Goal: Book appointment/travel/reservation: Book appointment/travel/reservation

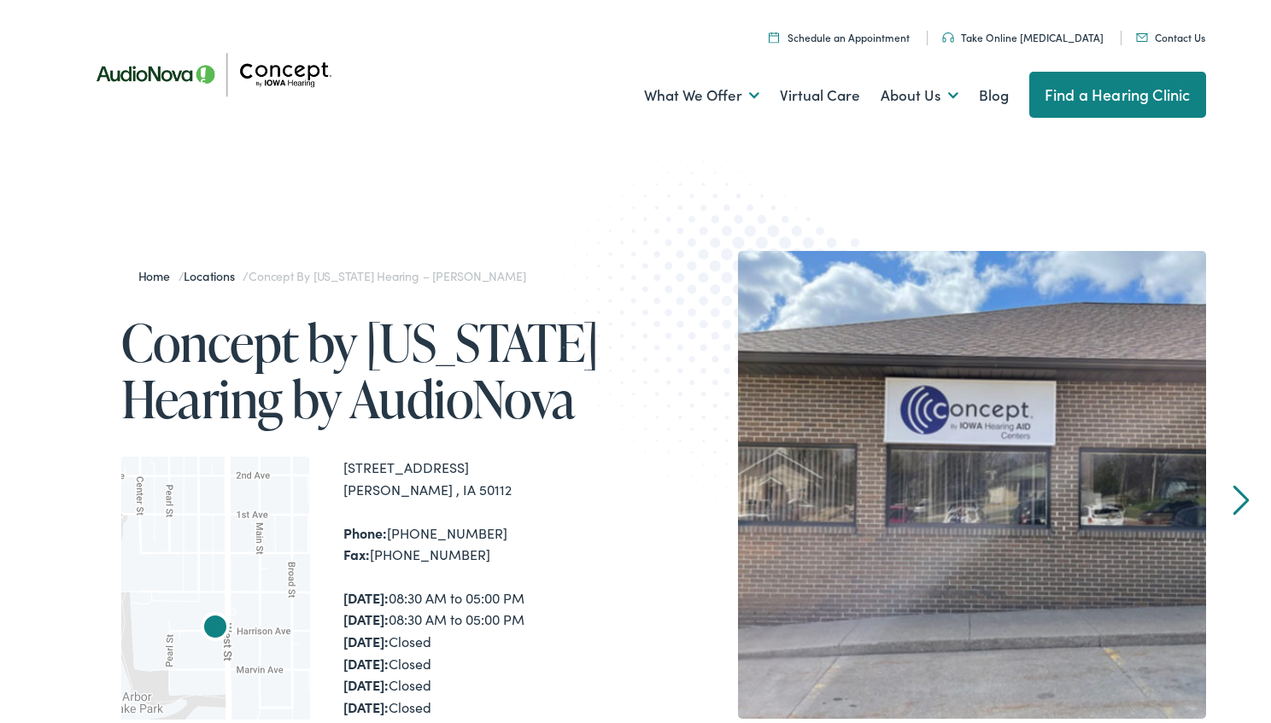
click at [404, 206] on div "Home / Locations / Concept by Iowa Hearing – Grinnell Concept by Iowa Hearing b…" at bounding box center [642, 625] width 1284 height 926
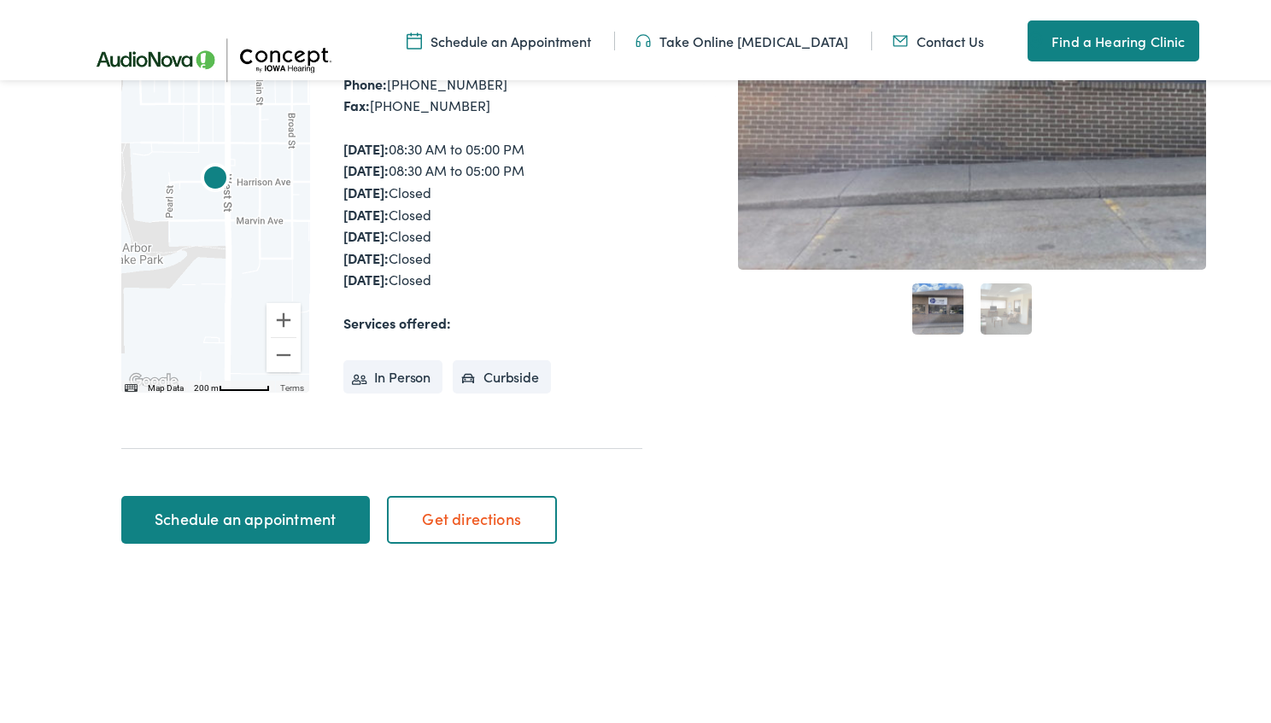
scroll to position [256, 0]
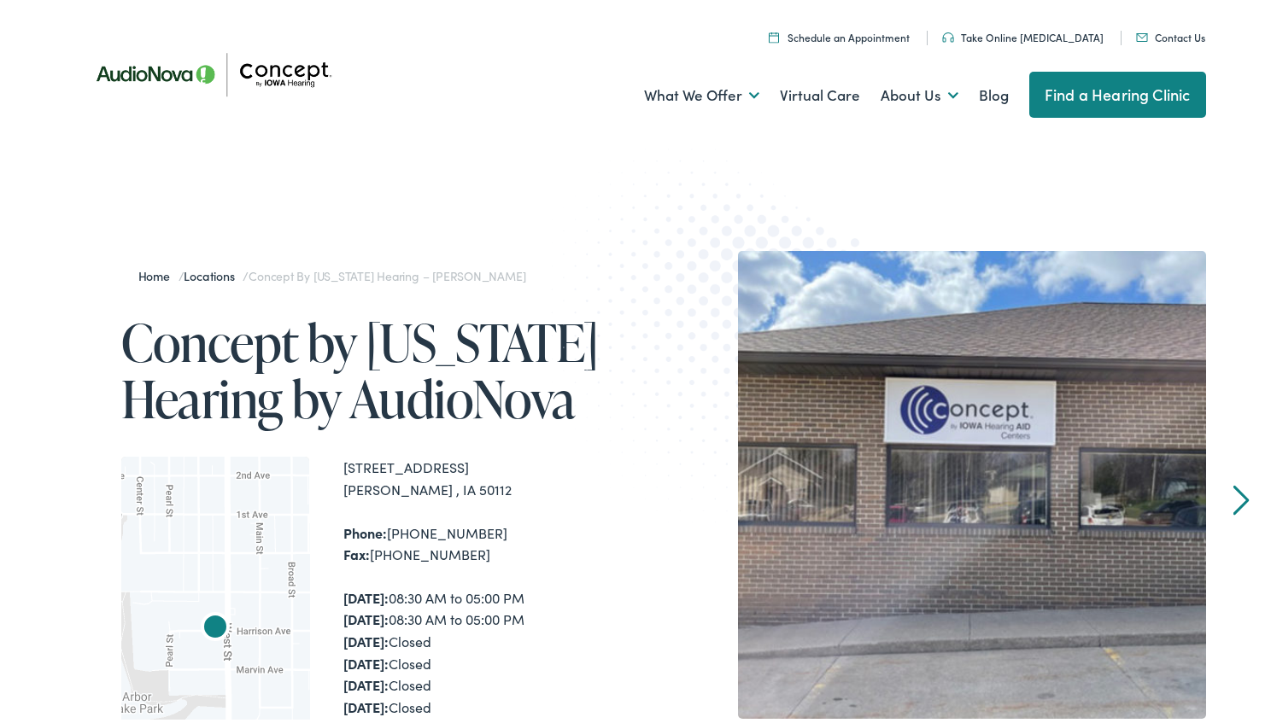
scroll to position [427, 0]
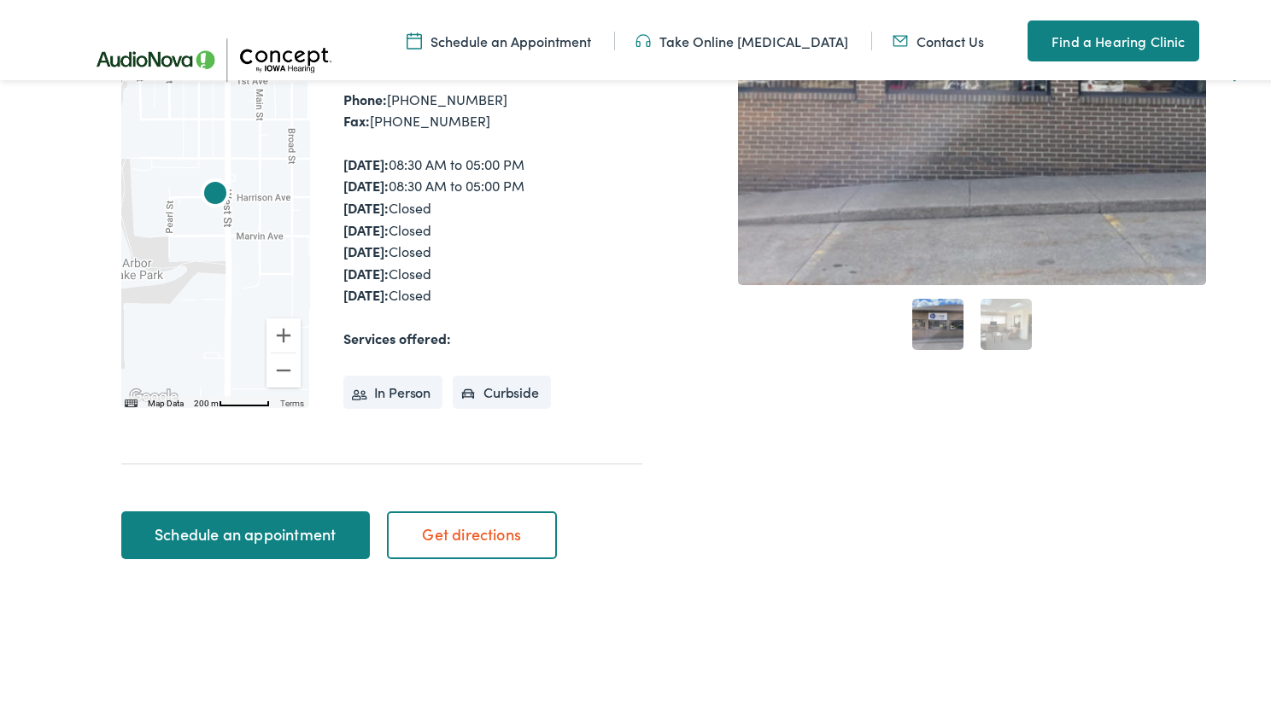
click at [291, 536] on link "Schedule an appointment" at bounding box center [245, 532] width 249 height 48
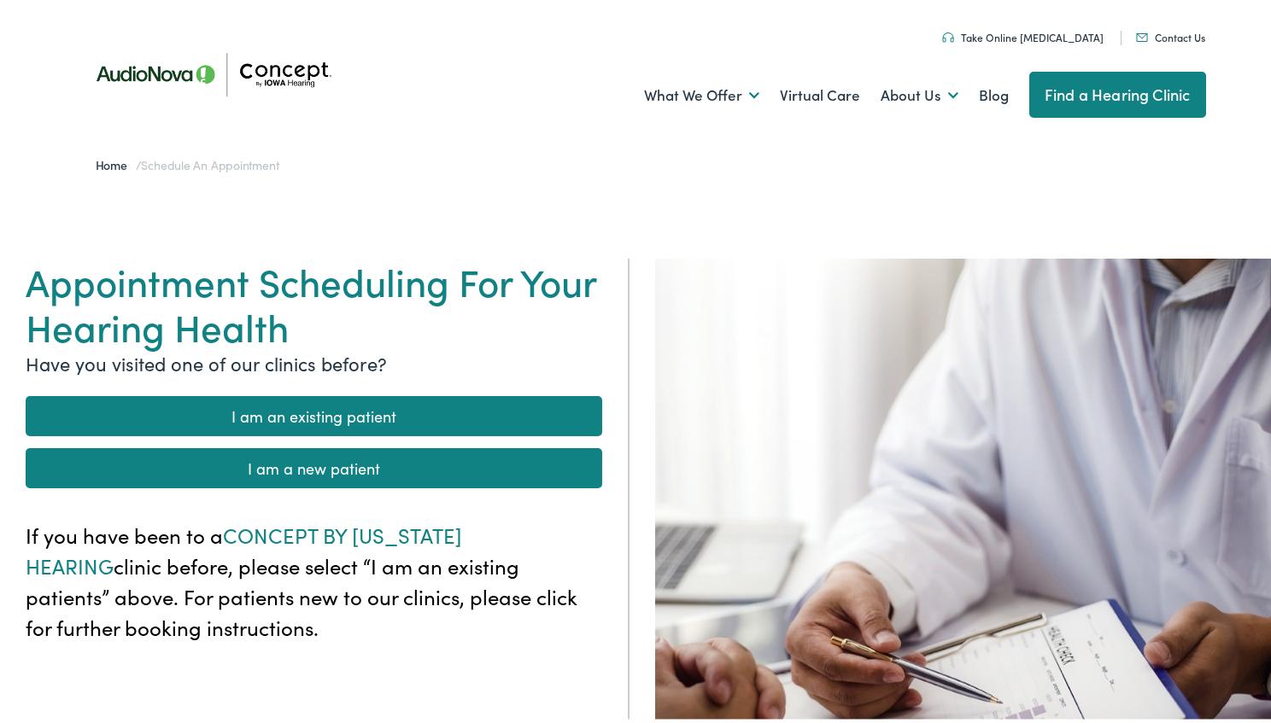
click at [343, 405] on link "I am an existing patient" at bounding box center [314, 413] width 577 height 40
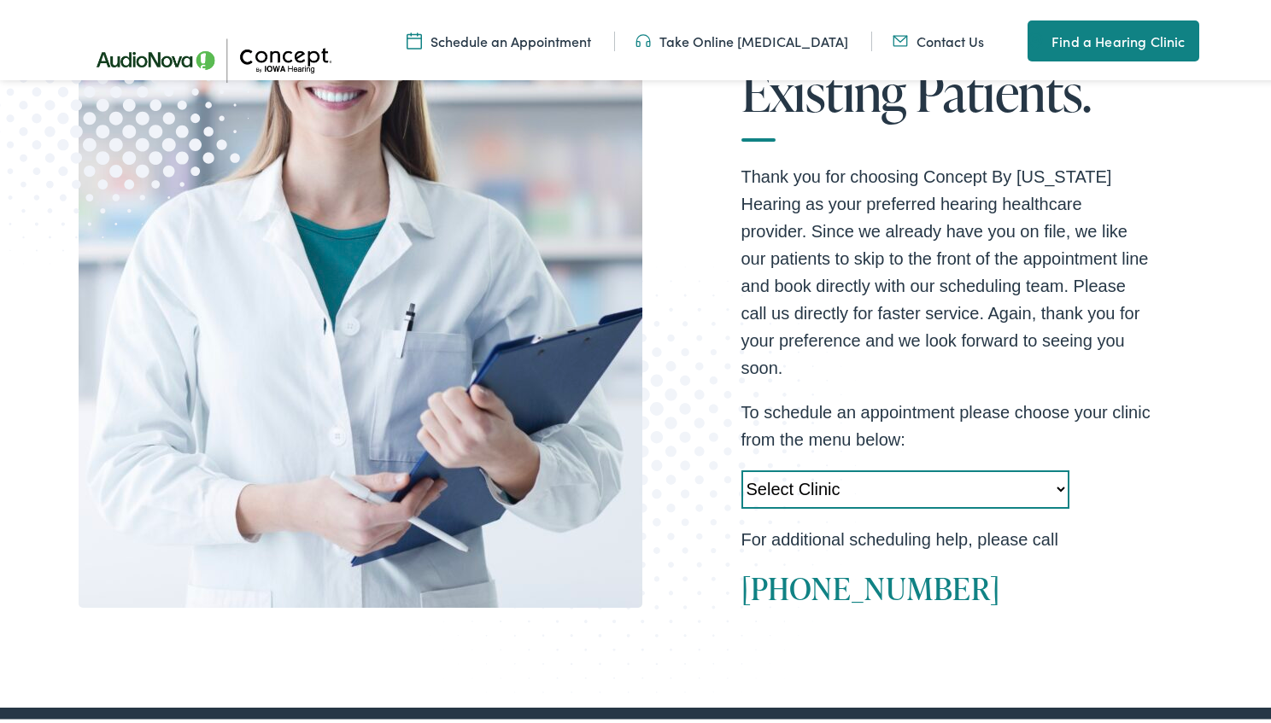
scroll to position [256, 0]
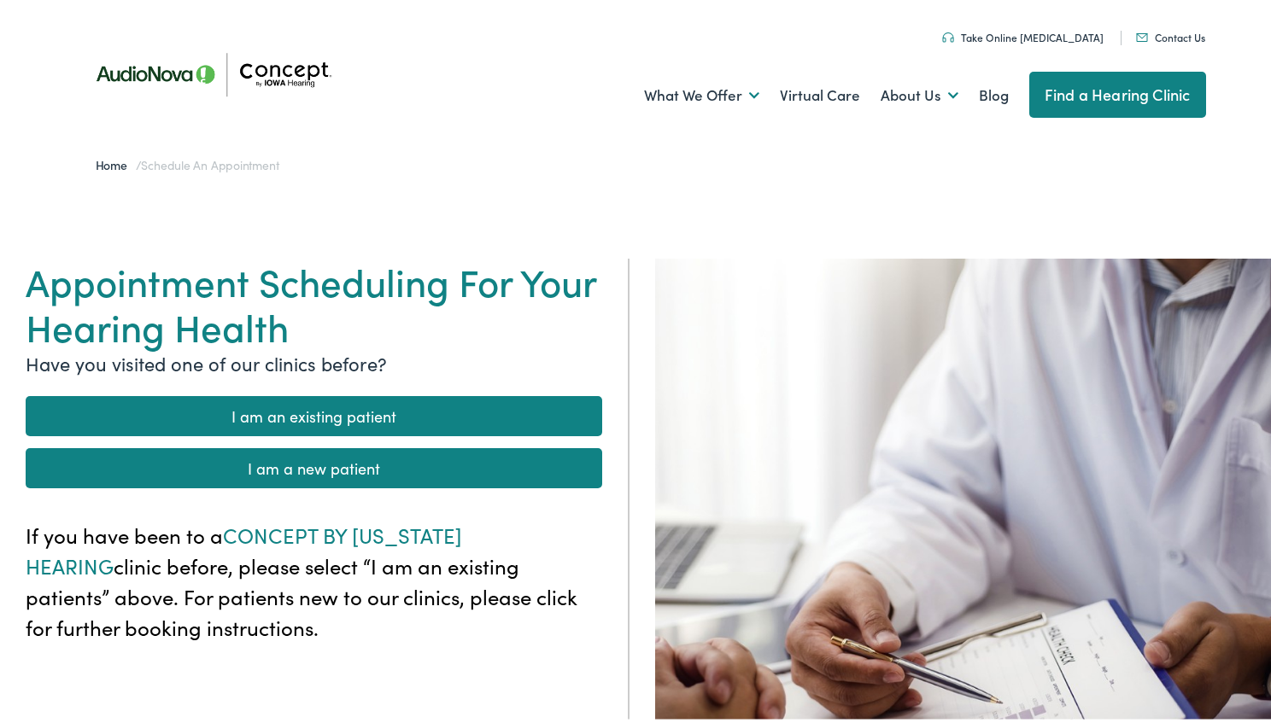
click at [355, 421] on link "I am an existing patient" at bounding box center [314, 413] width 577 height 40
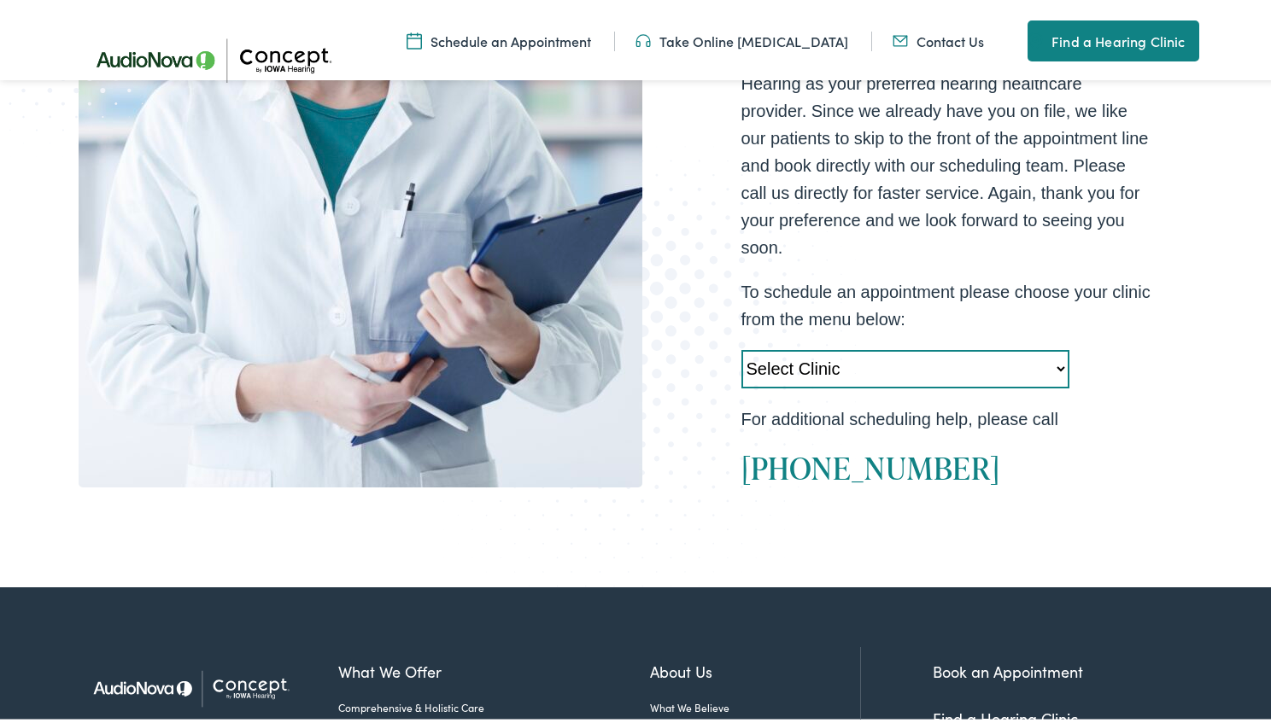
scroll to position [512, 0]
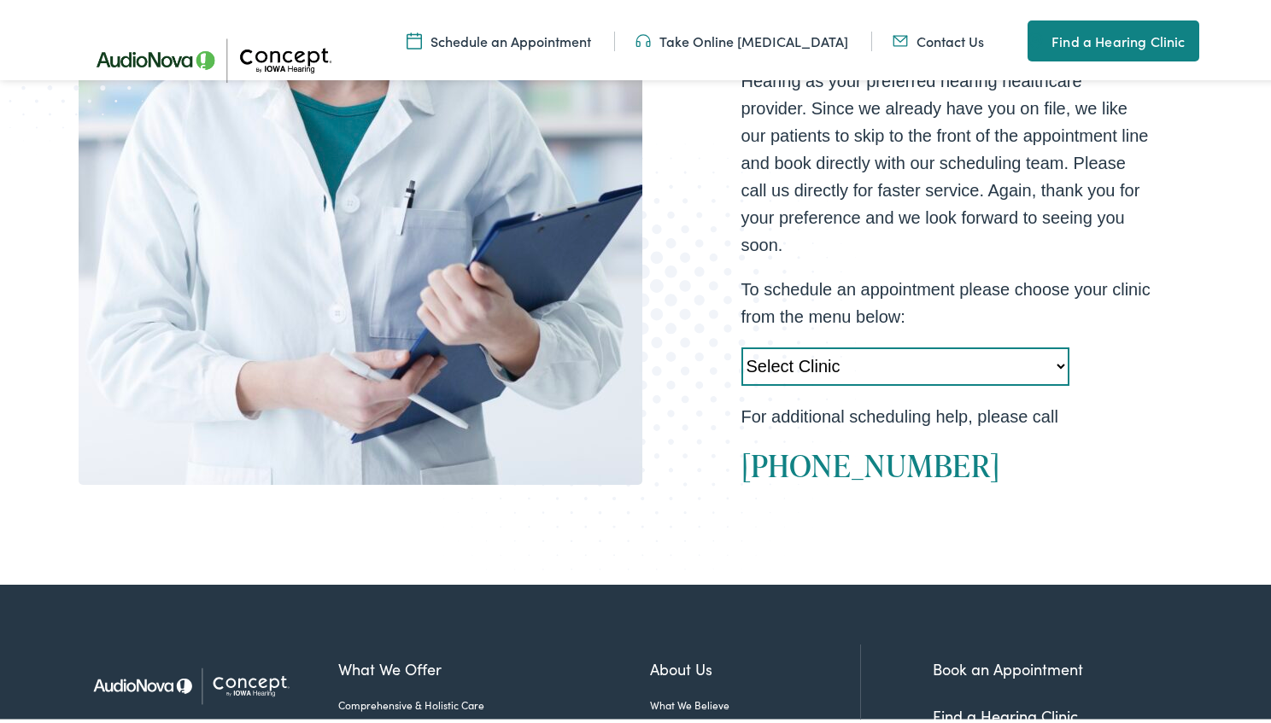
click at [924, 344] on select "Select Clinic Cedar Rapids-IA-AudioNova 5300 Edgewood Rd NE Clinton-IA-AudioNov…" at bounding box center [905, 363] width 328 height 38
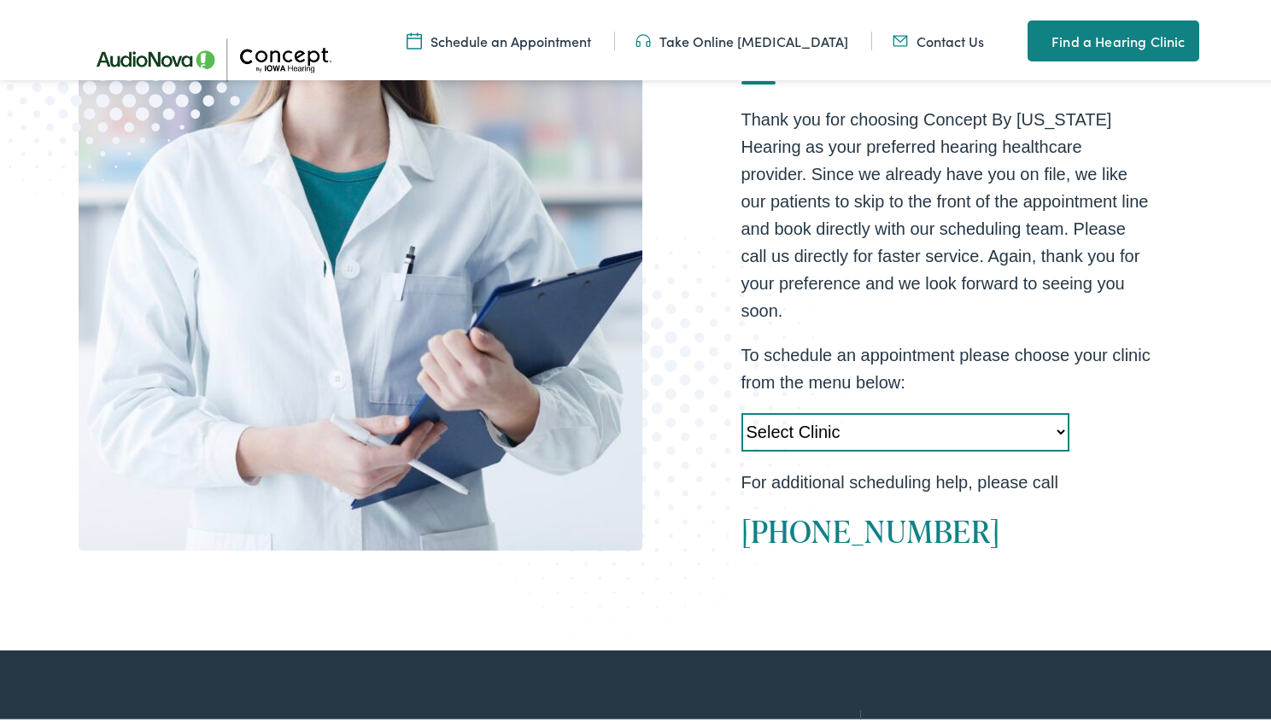
scroll to position [427, 0]
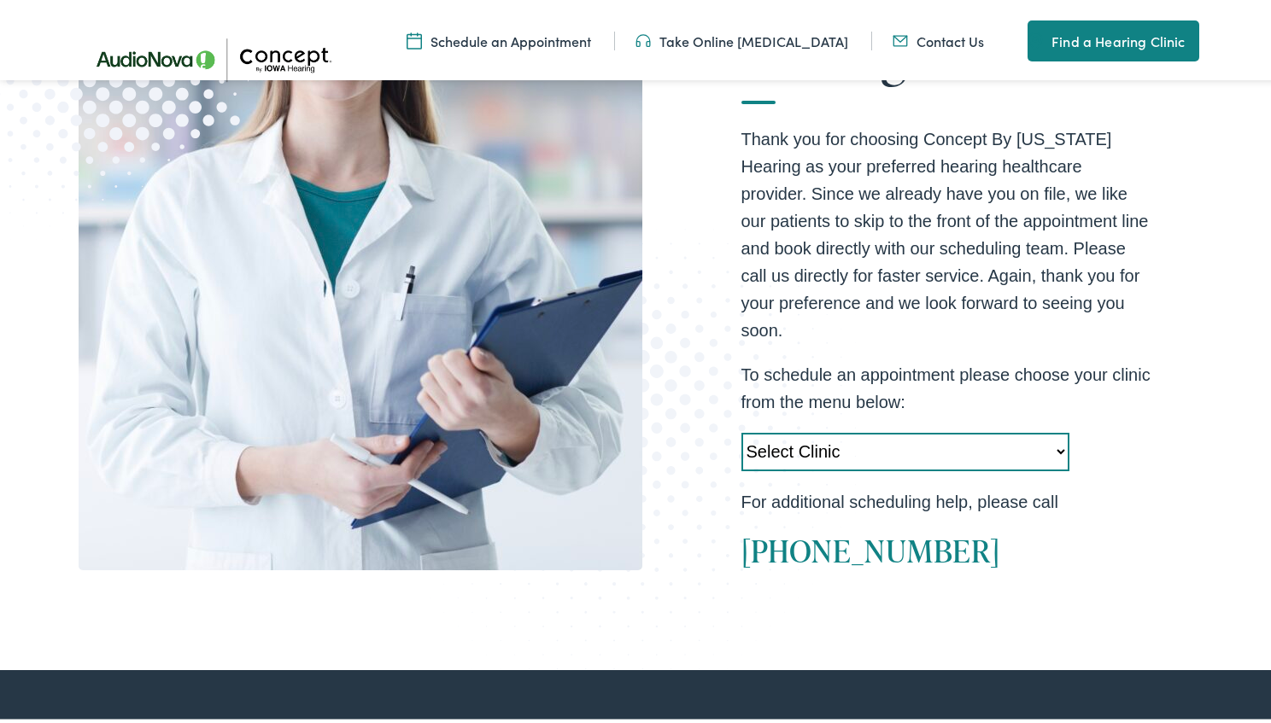
click at [1136, 547] on div "EXISTING PATIENTS Essential Information for Existing Patients. Thank you for ch…" at bounding box center [952, 222] width 507 height 717
click at [947, 430] on select "Select Clinic Cedar Rapids-IA-AudioNova 5300 Edgewood Rd NE Clinton-IA-AudioNov…" at bounding box center [905, 449] width 328 height 38
select select "https://iowahearing.alpacaaudiology.com/locations/davenport-ia/"
click at [741, 430] on select "Select Clinic Cedar Rapids-IA-AudioNova 5300 Edgewood Rd NE Clinton-IA-AudioNov…" at bounding box center [905, 449] width 328 height 38
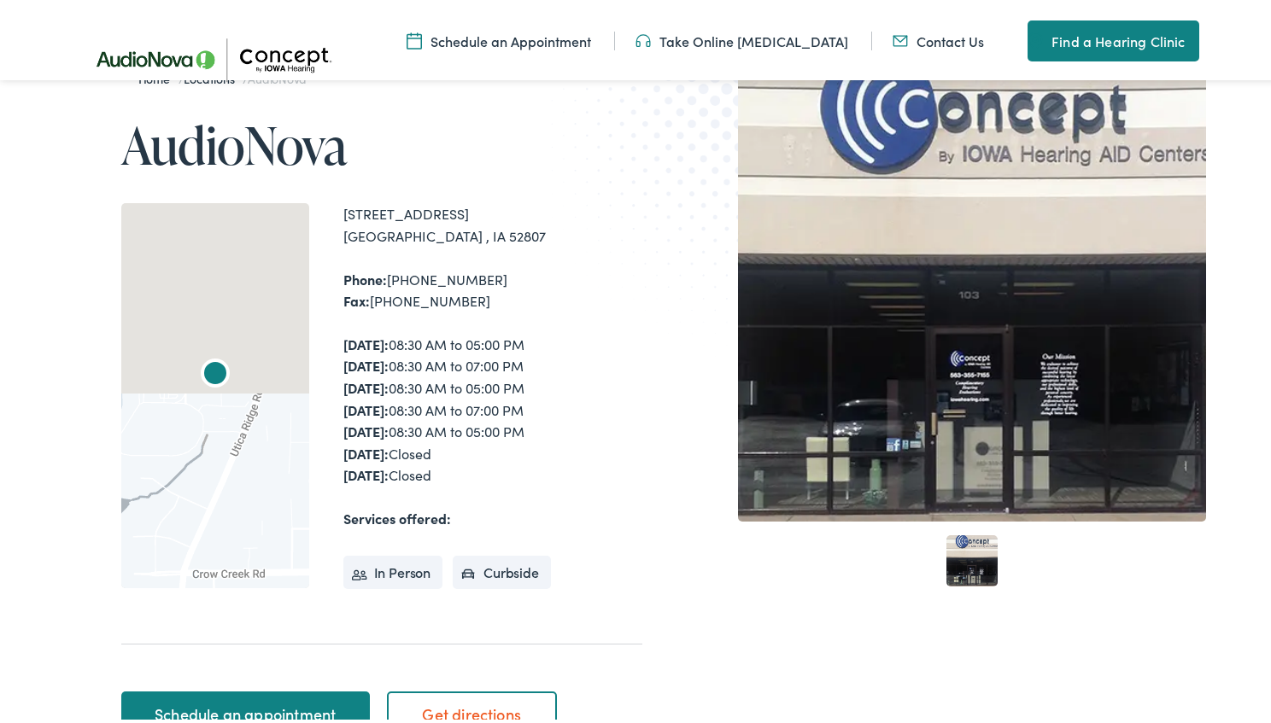
scroll to position [342, 0]
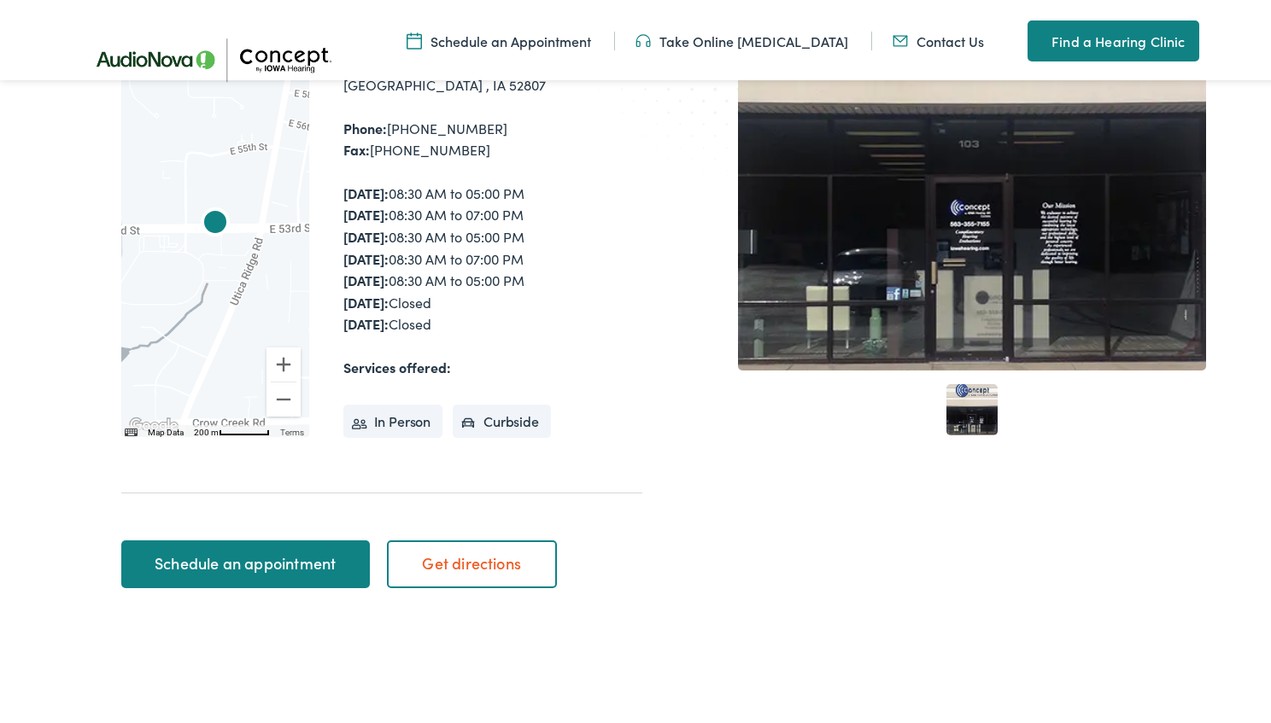
click at [224, 568] on link "Schedule an appointment" at bounding box center [245, 561] width 249 height 48
